Goal: Task Accomplishment & Management: Manage account settings

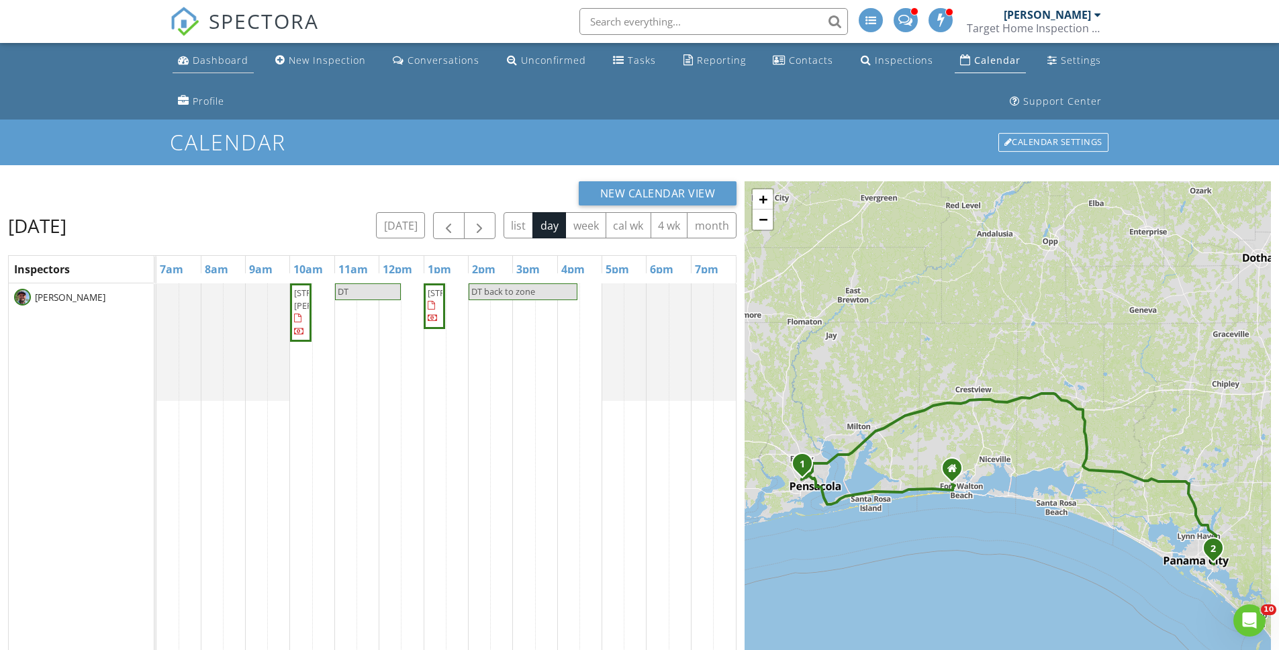
click at [205, 61] on div "Dashboard" at bounding box center [221, 60] width 56 height 13
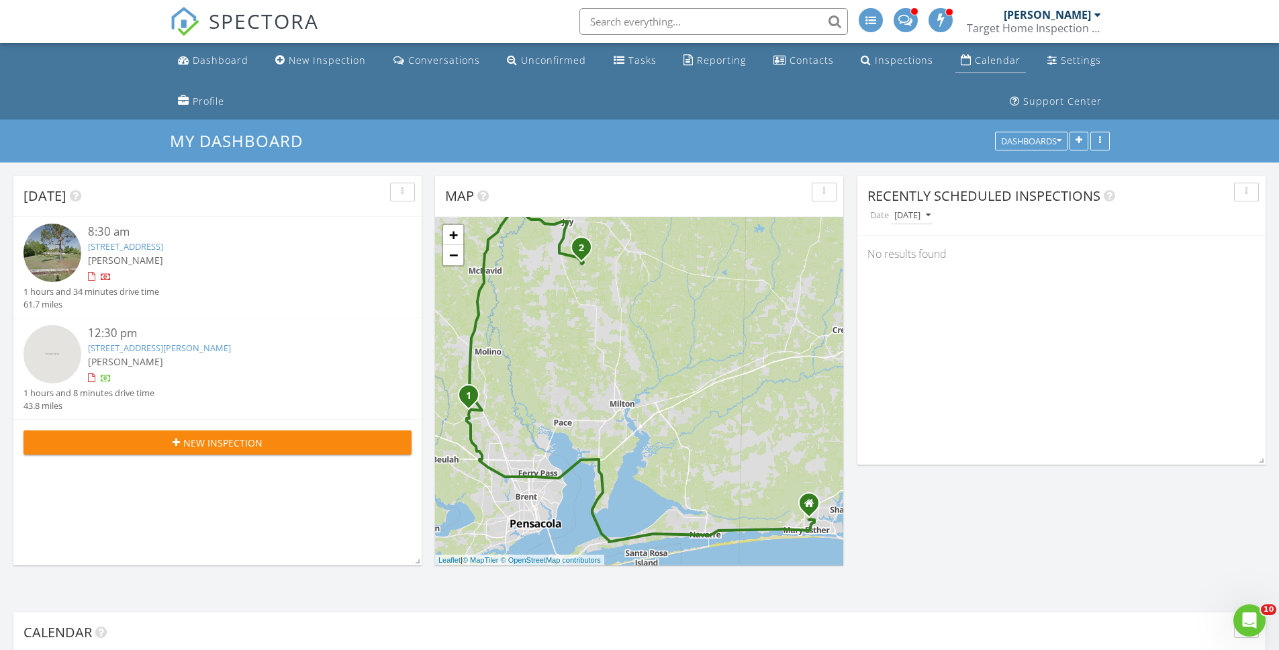
click at [999, 66] on div "Calendar" at bounding box center [998, 60] width 46 height 13
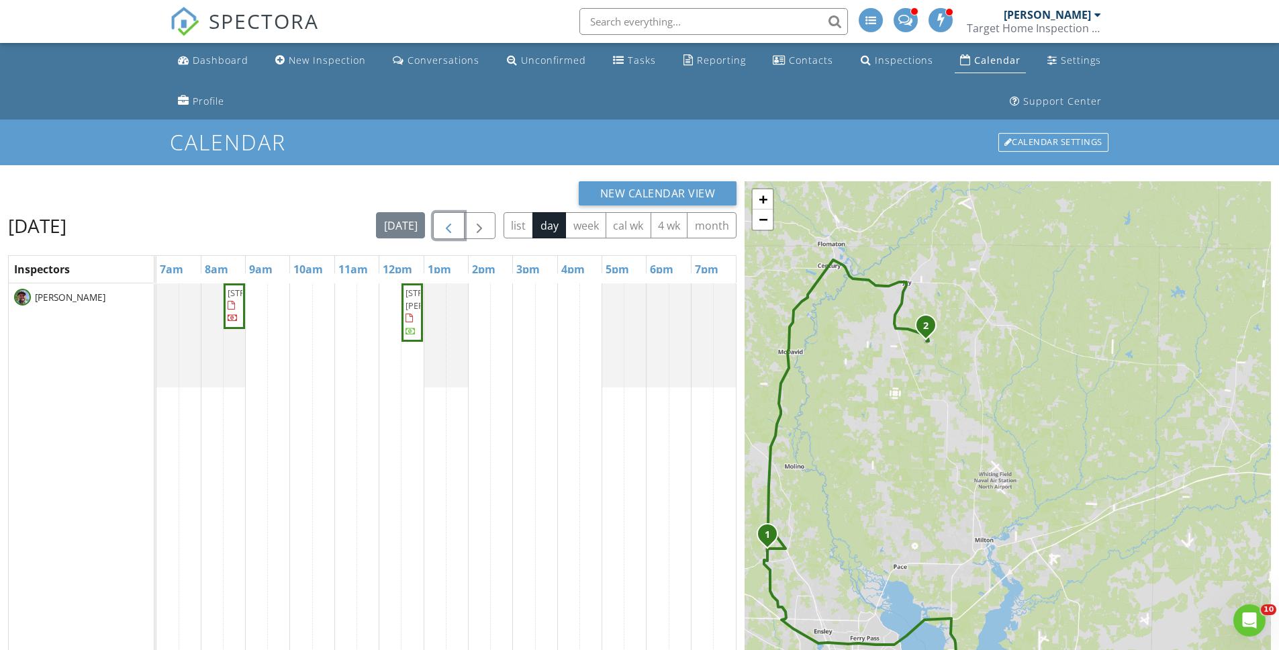
click at [454, 228] on span "button" at bounding box center [449, 226] width 16 height 16
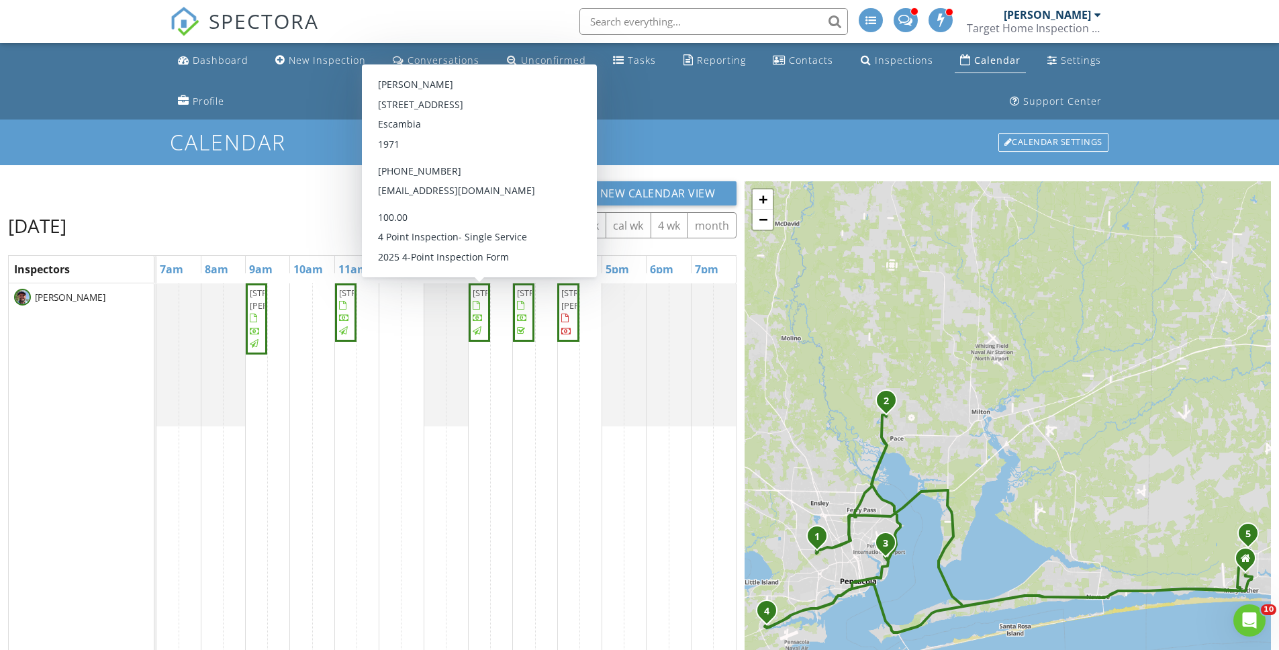
click at [480, 299] on span "2935 Bayview Way, Pensacola 32503" at bounding box center [510, 293] width 75 height 12
